Goal: Task Accomplishment & Management: Manage account settings

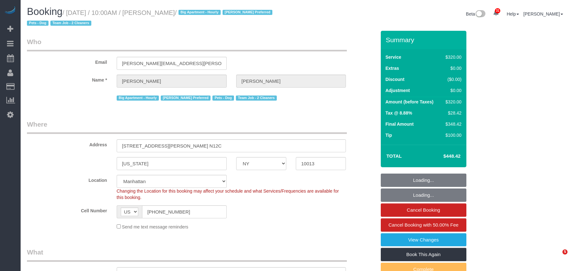
select select "NY"
select select "string:stripe-pm_1Rilyw4VGloSiKo7mbP2uOmn"
select select "240"
select select "number:89"
select select "number:90"
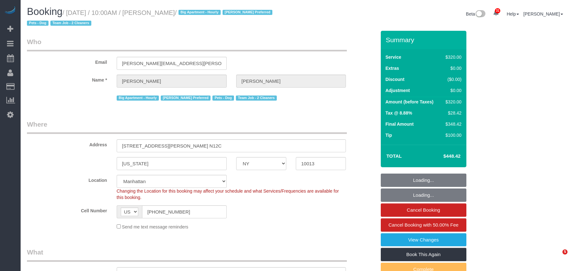
select select "number:13"
select select "number:5"
select select "object:987"
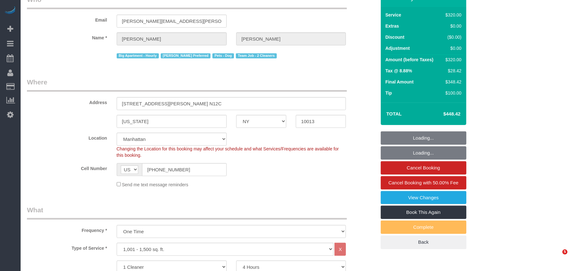
select select "spot1"
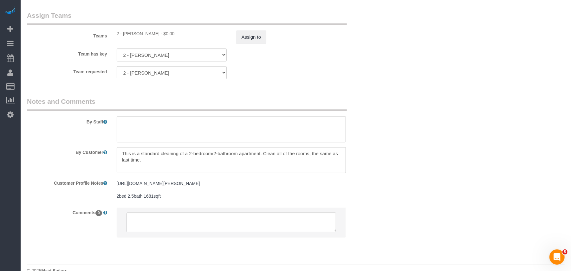
scroll to position [718, 0]
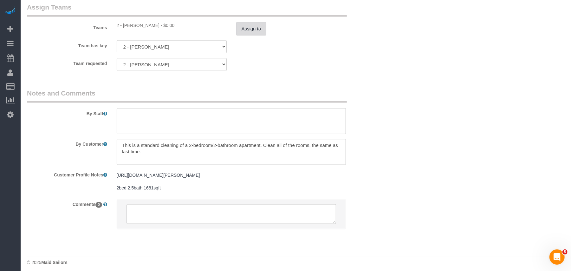
click at [294, 53] on div "Team has key 2 - Katherine Poveda 000- Donna Mercado 000 - Partnerships 000 - T…" at bounding box center [201, 46] width 358 height 13
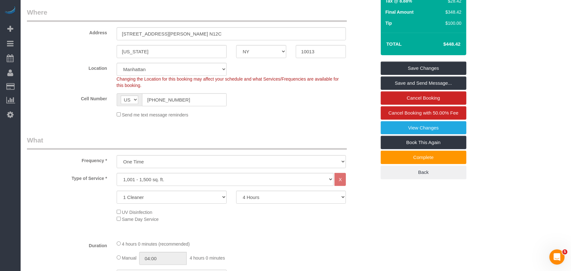
scroll to position [127, 0]
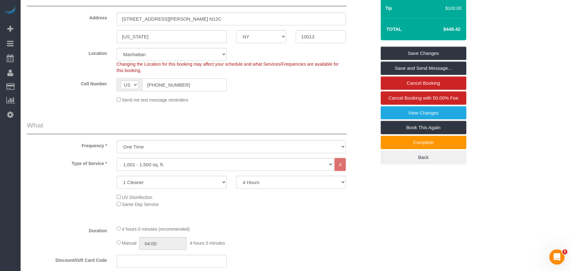
click at [157, 85] on input "[PHONE_NUMBER]" at bounding box center [184, 84] width 85 height 13
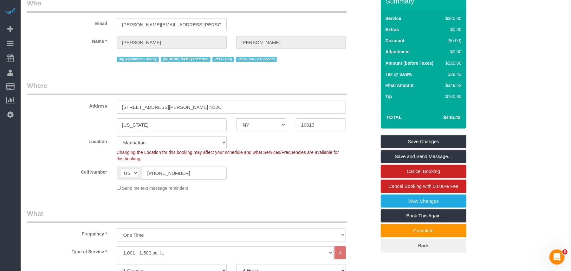
scroll to position [0, 0]
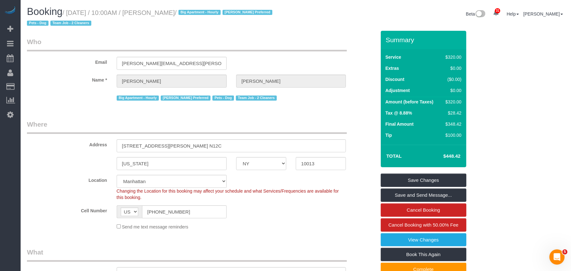
drag, startPoint x: 187, startPoint y: 13, endPoint x: 69, endPoint y: 12, distance: 117.6
click at [69, 12] on small "/ October 01, 2025 / 10:00AM / Rick DeVos / Big Apartment - Hourly Katherine Po…" at bounding box center [150, 18] width 247 height 18
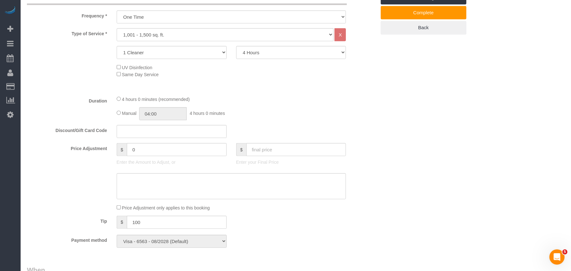
scroll to position [211, 0]
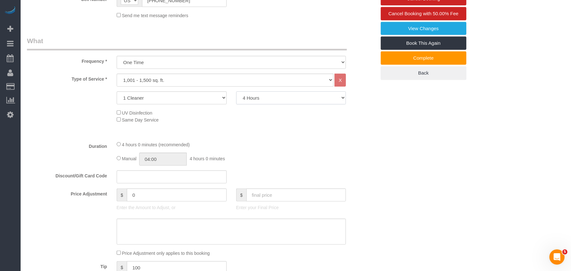
click at [254, 96] on select "2 Hours 2.5 Hours 3 Hours 3.5 Hours 4 Hours 4.5 Hours 5 Hours 5.5 Hours 6 Hours…" at bounding box center [291, 97] width 110 height 13
select select "180"
click at [236, 91] on select "2 Hours 2.5 Hours 3 Hours 3.5 Hours 4 Hours 4.5 Hours 5 Hours 5.5 Hours 6 Hours…" at bounding box center [291, 97] width 110 height 13
click at [221, 129] on div "Type of Service * Under 1,000 sq. ft. 1,001 - 1,500 sq. ft. 1,500+ sq. ft. Cust…" at bounding box center [201, 105] width 349 height 62
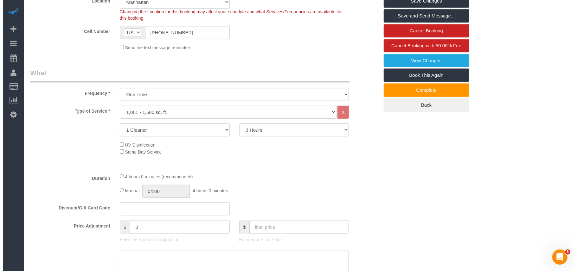
scroll to position [0, 0]
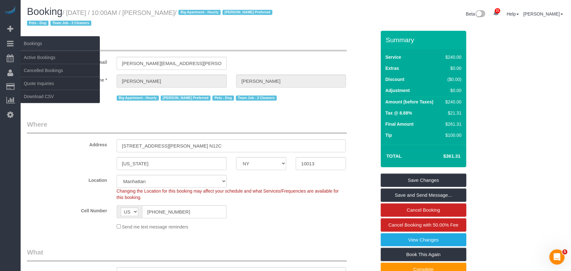
select select "spot40"
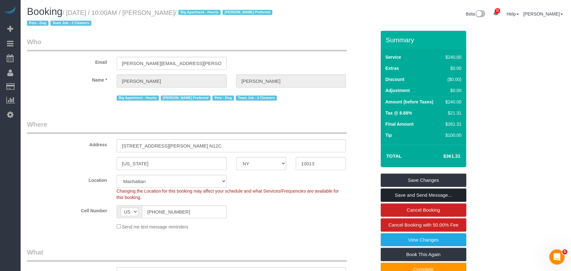
drag, startPoint x: 420, startPoint y: 194, endPoint x: 416, endPoint y: 193, distance: 3.3
click at [420, 194] on link "Save and Send Message..." at bounding box center [424, 194] width 86 height 13
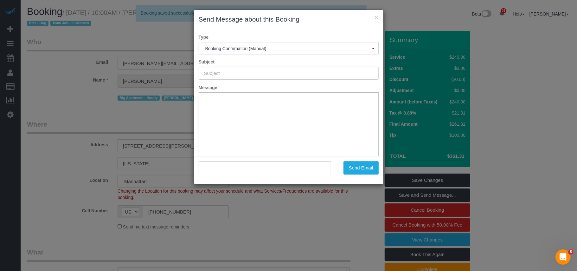
type input "Cleaning Confirmed for 10/01/2025 at 10:00am"
type input ""Rick DeVos" <rick.devos@gmail.com>"
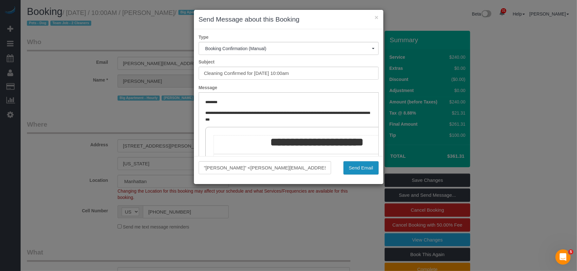
click at [362, 166] on button "Send Email" at bounding box center [361, 167] width 35 height 13
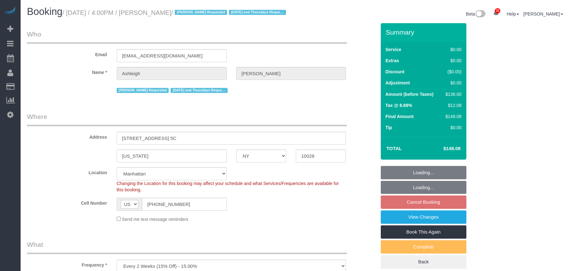
select select "NY"
select select "number:57"
select select "number:77"
select select "number:15"
select select "number:5"
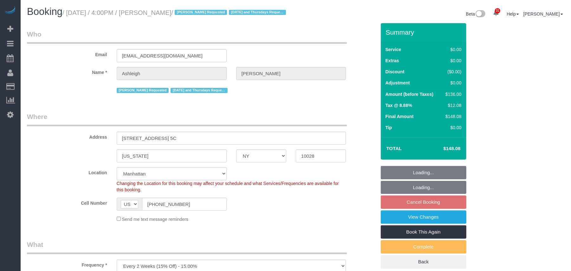
select select "spot8"
select select "1"
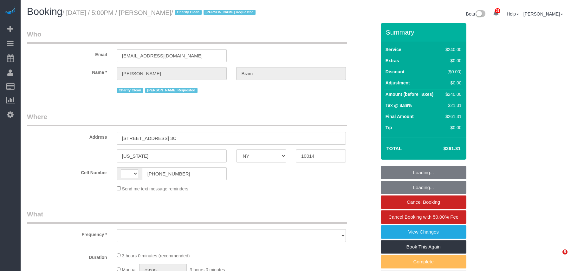
select select "NY"
select select "number:65"
select select "number:90"
select select "number:15"
select select "number:7"
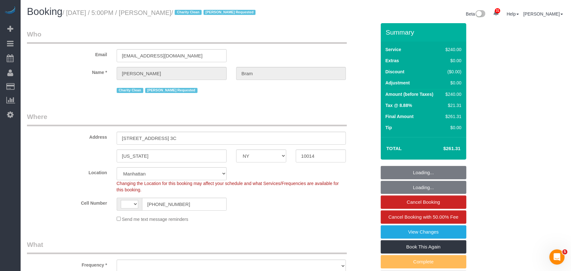
select select "string:US"
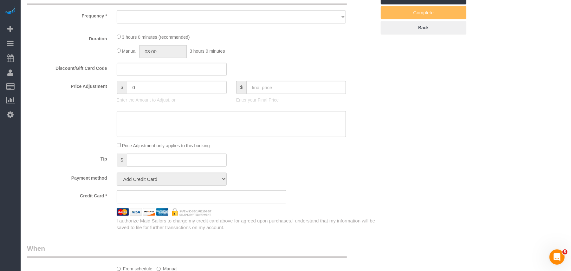
select select "180"
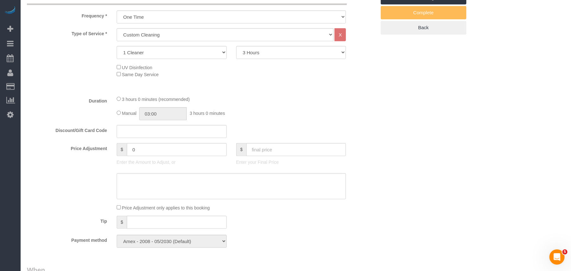
select select "object:1491"
select select "string:stripe-pm_1SC3CH4VGloSiKo7djpQ3xeq"
select select "spot1"
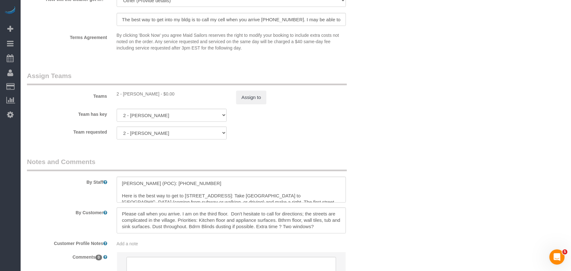
scroll to position [676, 0]
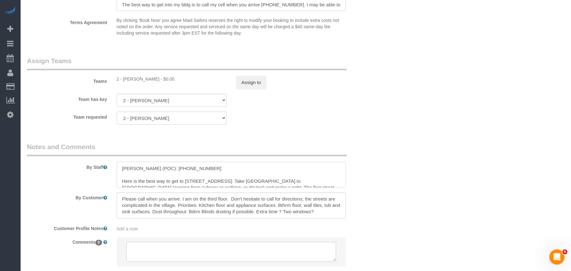
drag, startPoint x: 183, startPoint y: 169, endPoint x: 153, endPoint y: 169, distance: 29.8
click at [153, 169] on textarea at bounding box center [231, 175] width 229 height 26
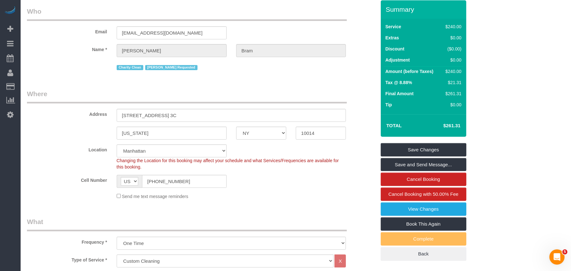
scroll to position [0, 0]
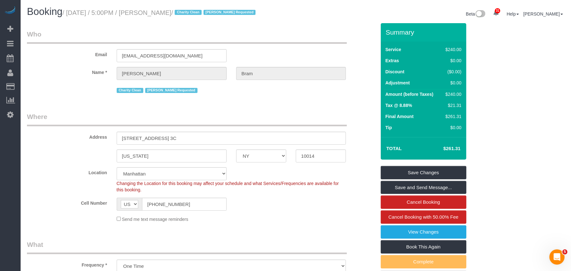
drag, startPoint x: 184, startPoint y: 12, endPoint x: 68, endPoint y: 11, distance: 115.7
click at [68, 11] on small "/ October 01, 2025 / 5:00PM / Susan Bram / Charity Clean Kariluz Romero Request…" at bounding box center [159, 12] width 195 height 7
copy small "October 01, 2025 / 5:00PM / Susan Bram"
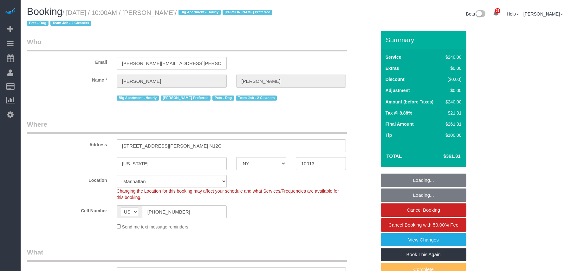
select select "NY"
select select "180"
select select "number:89"
select select "number:90"
select select "number:13"
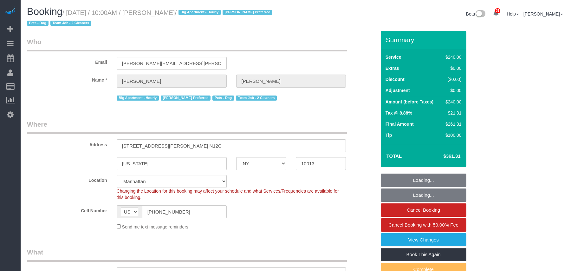
select select "number:5"
select select "spot1"
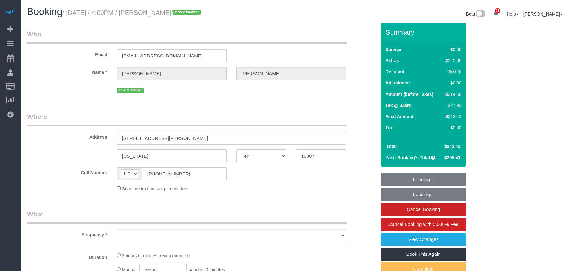
select select "NY"
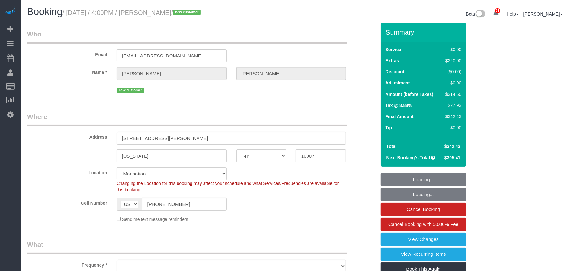
select select "spot1"
select select "number:89"
select select "number:90"
select select "number:15"
select select "number:6"
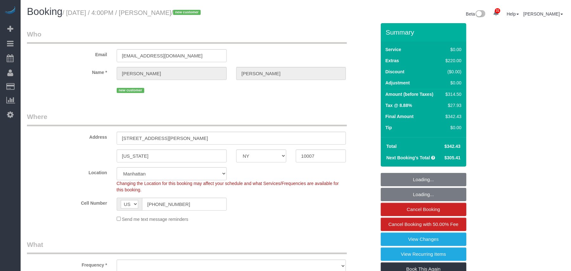
select select "string:stripe-pm_1SDTMr4VGloSiKo712u6Q7Mc"
select select "object:1458"
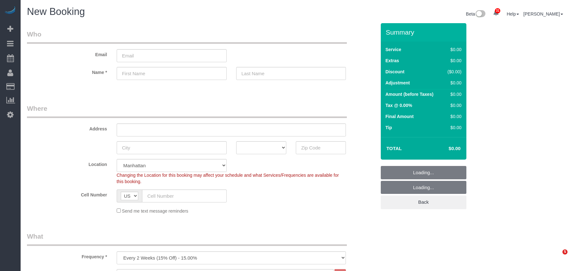
select select "number:89"
select select "number:90"
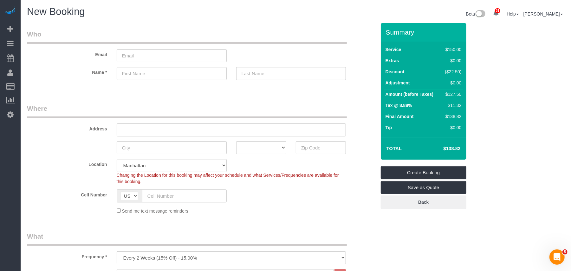
scroll to position [169, 0]
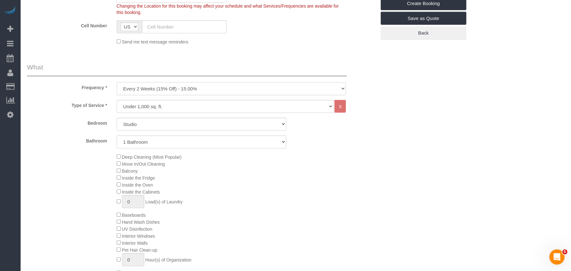
click at [182, 88] on select "One Time Weekly (20% Off) - 20.00% Every 2 Weeks (15% Off) - 15.00% Every 4 Wee…" at bounding box center [231, 88] width 229 height 13
select select "object:2336"
click at [117, 82] on select "One Time Weekly (20% Off) - 20.00% Every 2 Weeks (15% Off) - 15.00% Every 4 Wee…" at bounding box center [231, 88] width 229 height 13
click at [156, 127] on select "Studio 1 Bedroom 2 Bedrooms 3 Bedrooms" at bounding box center [202, 124] width 170 height 13
select select "2"
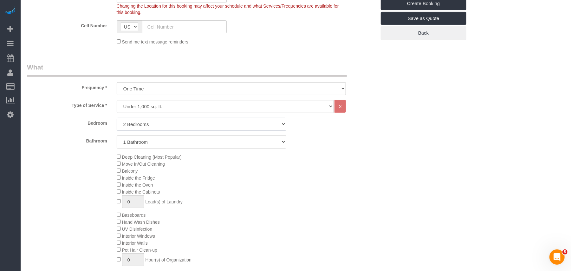
click at [117, 118] on select "Studio 1 Bedroom 2 Bedrooms 3 Bedrooms" at bounding box center [202, 124] width 170 height 13
click at [147, 119] on select "Studio 1 Bedroom 2 Bedrooms 3 Bedrooms" at bounding box center [202, 124] width 170 height 13
click at [117, 118] on select "Studio 1 Bedroom 2 Bedrooms 3 Bedrooms" at bounding box center [202, 124] width 170 height 13
drag, startPoint x: 274, startPoint y: 204, endPoint x: 394, endPoint y: 152, distance: 130.1
click at [277, 202] on div "Deep Cleaning (Most Popular) Move In/Out Cleaning Balcony Inside the Fridge Ins…" at bounding box center [246, 214] width 269 height 123
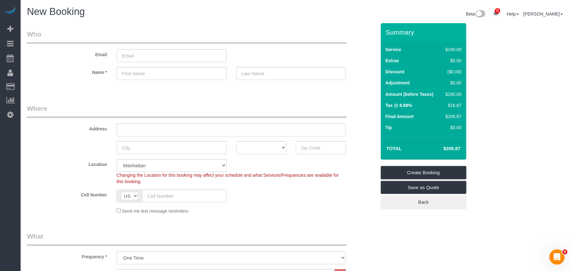
click at [264, 213] on div "Send me text message reminders" at bounding box center [231, 210] width 239 height 7
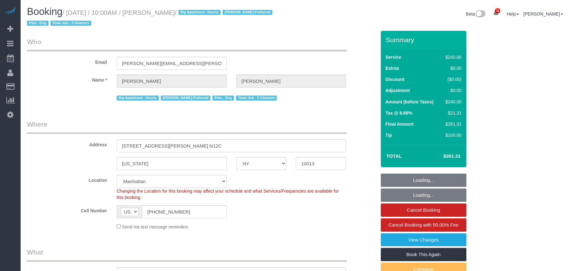
select select "NY"
select select "180"
select select "spot1"
select select "number:89"
select select "number:90"
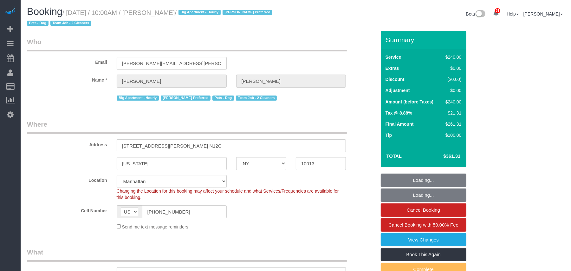
select select "number:13"
select select "number:5"
